Goal: Transaction & Acquisition: Purchase product/service

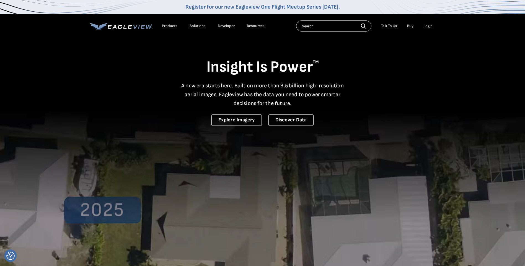
click at [427, 25] on div "Login" at bounding box center [427, 26] width 9 height 5
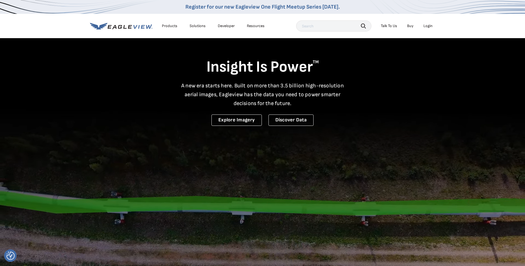
click at [428, 27] on div "Login" at bounding box center [427, 26] width 9 height 5
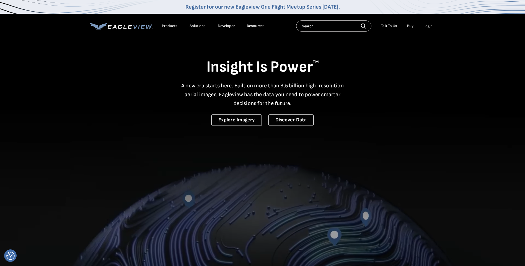
click at [426, 27] on div "Login" at bounding box center [427, 26] width 9 height 5
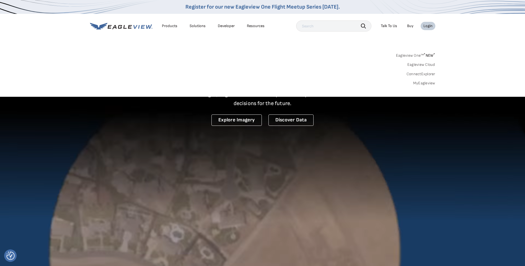
click at [424, 83] on link "MyEagleview" at bounding box center [424, 83] width 22 height 5
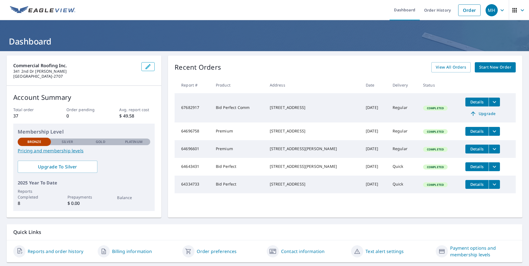
click at [124, 8] on ul "Dashboard Order History Order" at bounding box center [281, 10] width 405 height 20
click at [465, 11] on link "Order" at bounding box center [469, 10] width 22 height 12
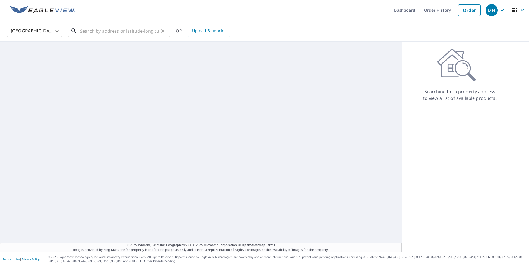
click at [109, 34] on input "text" at bounding box center [119, 30] width 79 height 15
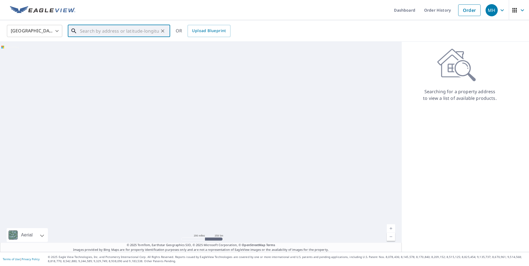
click at [109, 34] on input "text" at bounding box center [119, 30] width 79 height 15
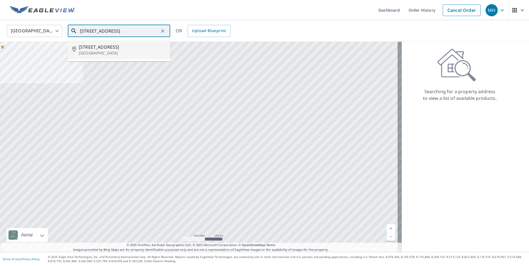
click at [106, 50] on span "830 Goshen Ave SE" at bounding box center [122, 47] width 87 height 7
type input "830 Goshen Ave SE New Philadelphia, OH 44663"
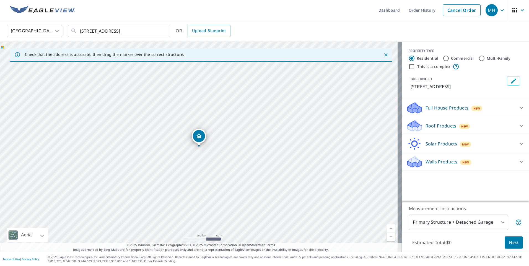
drag, startPoint x: 508, startPoint y: 239, endPoint x: 453, endPoint y: 183, distance: 79.3
click at [453, 183] on div "PROPERTY TYPE Residential Commercial Multi-Family This is a complex BUILDING ID…" at bounding box center [465, 147] width 127 height 210
click at [500, 221] on body "MH MH Dashboard Order History Cancel Order MH United States US ​ 830 Goshen Ave…" at bounding box center [264, 133] width 529 height 266
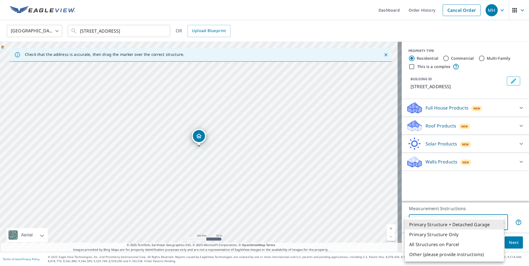
click at [439, 235] on li "Primary Structure Only" at bounding box center [454, 235] width 99 height 10
type input "2"
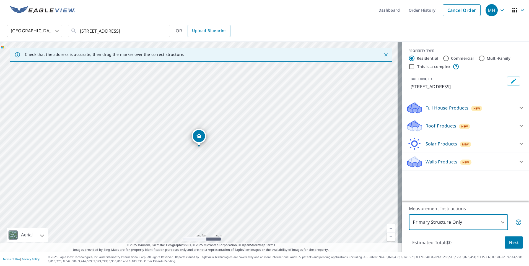
click at [509, 242] on span "Next" at bounding box center [513, 242] width 9 height 7
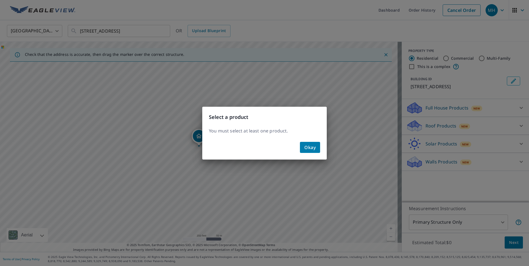
click at [310, 146] on span "Okay" at bounding box center [309, 148] width 11 height 8
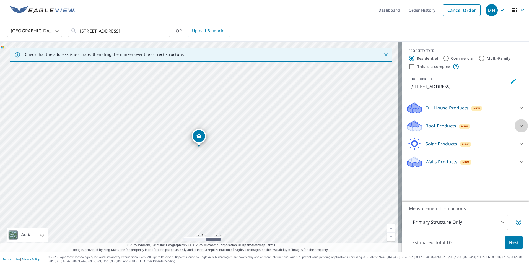
click at [518, 129] on icon at bounding box center [521, 126] width 7 height 7
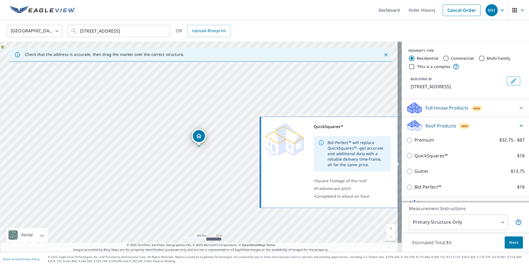
click at [406, 159] on input "QuickSquares™ $18" at bounding box center [410, 155] width 8 height 7
checkbox input "true"
type input "1"
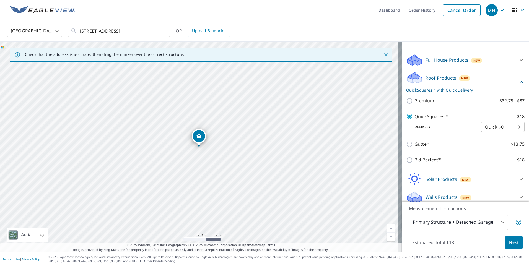
scroll to position [48, 0]
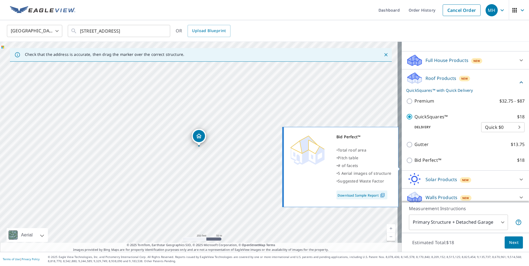
click at [406, 164] on input "Bid Perfect™ $18" at bounding box center [410, 160] width 8 height 7
checkbox input "true"
checkbox input "false"
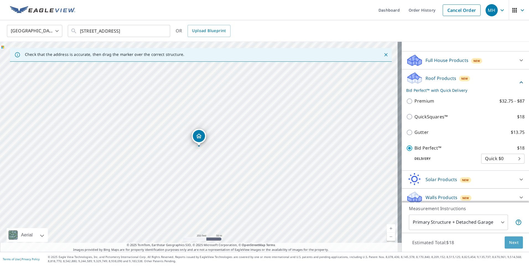
click at [509, 241] on span "Next" at bounding box center [513, 242] width 9 height 7
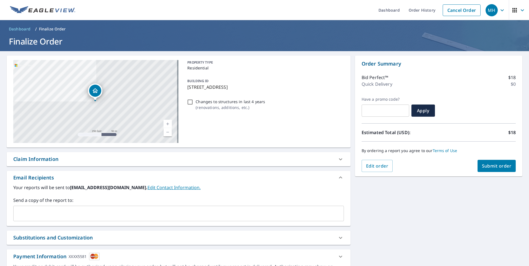
click at [492, 169] on span "Submit order" at bounding box center [497, 166] width 30 height 6
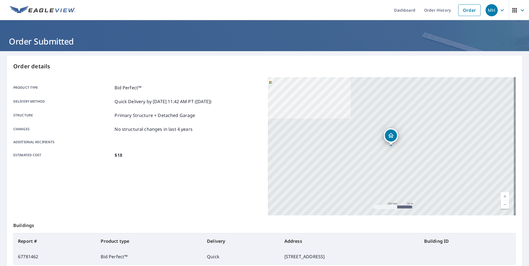
click at [193, 172] on div "Product type Bid Perfect™ Delivery method Quick Delivery by 10/8/2025 11:42 AM …" at bounding box center [137, 146] width 248 height 138
